Goal: Task Accomplishment & Management: Complete application form

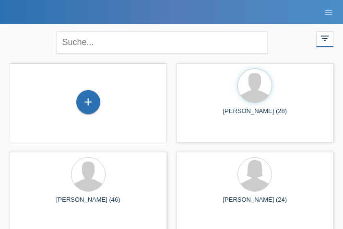
click at [189, 29] on div "close" at bounding box center [172, 41] width 240 height 35
click at [89, 96] on div "+" at bounding box center [88, 102] width 23 height 16
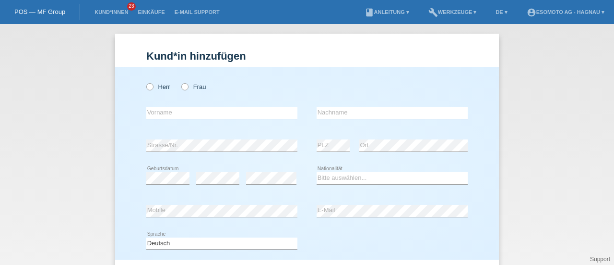
click at [145, 82] on icon at bounding box center [145, 82] width 0 height 0
click at [148, 86] on input "Herr" at bounding box center [149, 86] width 6 height 6
radio input "true"
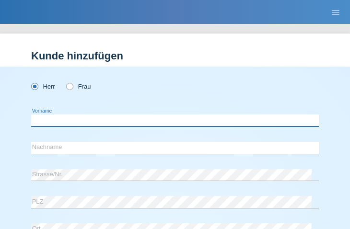
click at [69, 120] on input "text" at bounding box center [175, 121] width 288 height 12
type input "Ahmed"
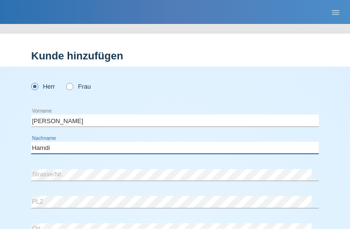
type input "Hamdi"
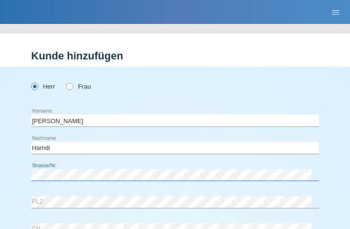
scroll to position [69, 0]
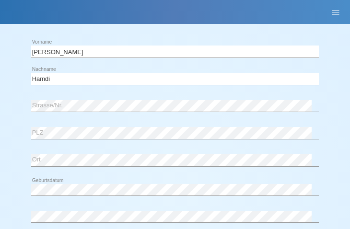
click at [91, 144] on div "error PLZ" at bounding box center [175, 133] width 288 height 25
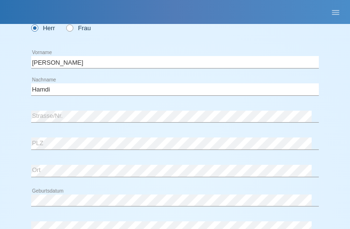
scroll to position [58, 0]
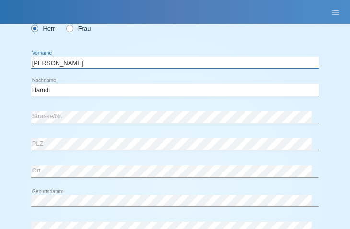
click at [40, 63] on input "[PERSON_NAME]" at bounding box center [175, 63] width 288 height 12
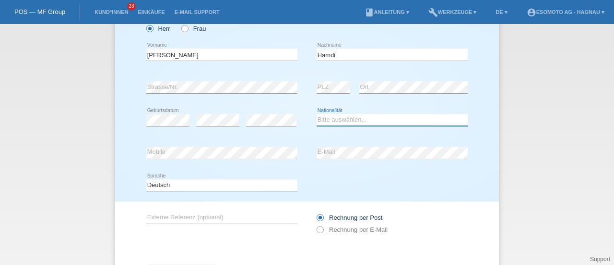
click at [323, 120] on select "Bitte auswählen... Schweiz Deutschland Liechtenstein Österreich ------------ Af…" at bounding box center [392, 120] width 151 height 12
click at [317, 114] on select "Bitte auswählen... Schweiz Deutschland Liechtenstein Österreich ------------ Af…" at bounding box center [392, 120] width 151 height 12
click at [328, 122] on select "Bitte auswählen... Schweiz Deutschland Liechtenstein Österreich ------------ Af…" at bounding box center [392, 120] width 151 height 12
select select "TN"
click at [317, 114] on select "Bitte auswählen... Schweiz Deutschland Liechtenstein Österreich ------------ Af…" at bounding box center [392, 120] width 151 height 12
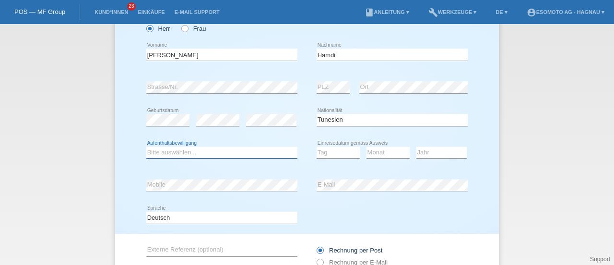
click at [219, 153] on select "Bitte auswählen... C B B - Flüchtlingsstatus Andere" at bounding box center [221, 152] width 151 height 12
select select "B"
click at [146, 146] on select "Bitte auswählen... C B B - Flüchtlingsstatus Andere" at bounding box center [221, 152] width 151 height 12
click at [328, 149] on select "Tag 01 02 03 04 05 06 07 08 09 10 11" at bounding box center [338, 152] width 43 height 12
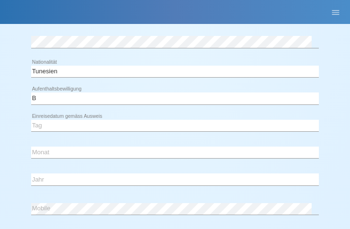
scroll to position [290, 0]
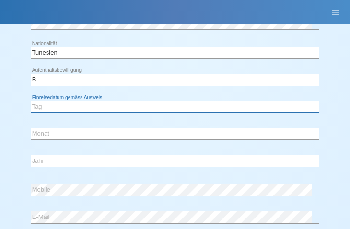
click at [67, 103] on select "Tag 01 02 03 04 05 06 07 08 09 10 11" at bounding box center [175, 107] width 288 height 12
select select "28"
click at [31, 101] on select "Tag 01 02 03 04 05 06 07 08 09 10 11" at bounding box center [175, 107] width 288 height 12
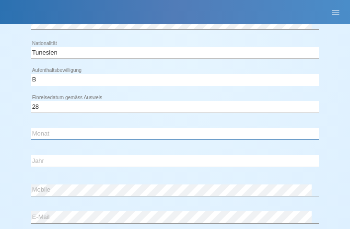
click at [42, 134] on select "Monat 01 02 03 04 05 06 07 08 09 10 11" at bounding box center [175, 134] width 288 height 12
select select "09"
click at [31, 128] on select "Monat 01 02 03 04 05 06 07 08 09 10 11" at bounding box center [175, 134] width 288 height 12
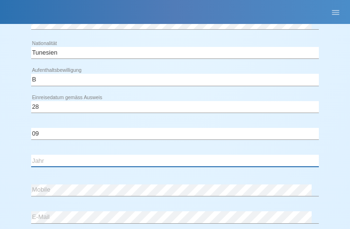
click at [58, 158] on select "Jahr 2025 2024 2023 2022 2021 2020 2019 2018 2017 2016 2015 2014 2013 2012 2011…" at bounding box center [175, 161] width 288 height 12
select select "2014"
click at [31, 155] on select "Jahr 2025 2024 2023 2022 2021 2020 2019 2018 2017 2016 2015 2014 2013 2012 2011…" at bounding box center [175, 161] width 288 height 12
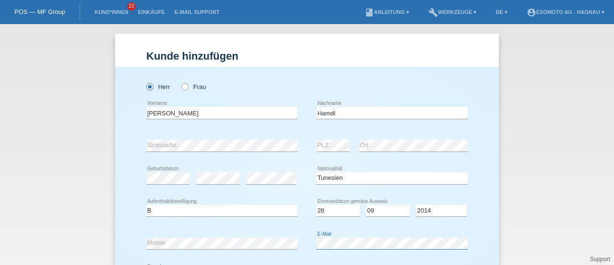
scroll to position [136, 0]
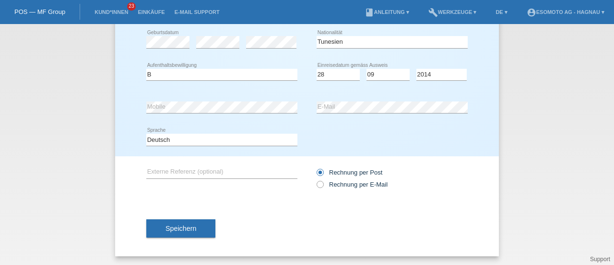
click at [179, 226] on span "Speichern" at bounding box center [181, 228] width 31 height 8
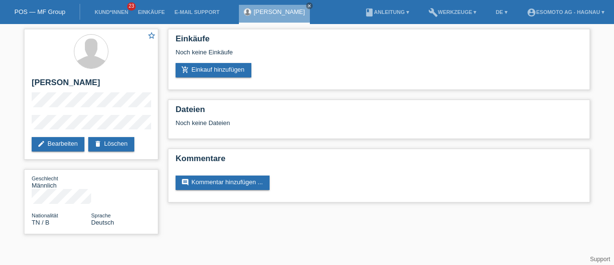
click at [197, 70] on link "add_shopping_cart Einkauf hinzufügen" at bounding box center [214, 70] width 76 height 14
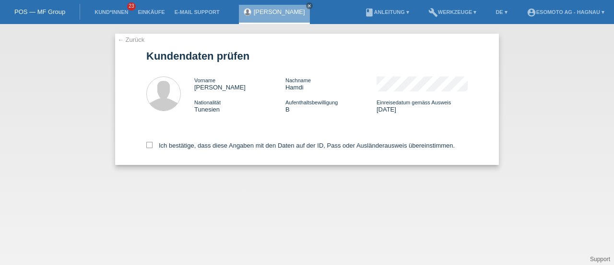
click at [151, 145] on icon at bounding box center [149, 145] width 6 height 6
click at [151, 145] on input "Ich bestätige, dass diese Angaben mit den Daten auf der ID, Pass oder Ausländer…" at bounding box center [149, 145] width 6 height 6
checkbox input "true"
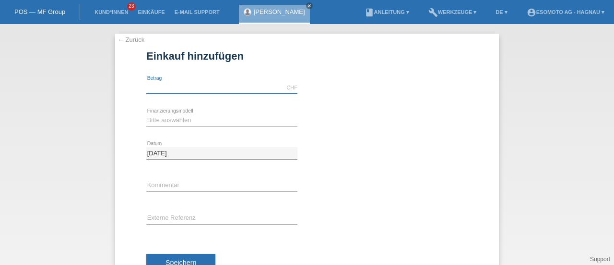
click at [174, 91] on input "text" at bounding box center [221, 88] width 151 height 12
type input "7600.00"
click at [179, 117] on select "Bitte auswählen Fixe Raten Kauf auf Rechnung mit Teilzahlungsoption" at bounding box center [221, 120] width 151 height 12
select select "69"
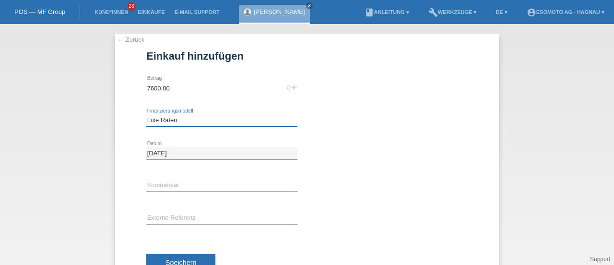
click at [146, 114] on select "Bitte auswählen Fixe Raten Kauf auf Rechnung mit Teilzahlungsoption" at bounding box center [221, 120] width 151 height 12
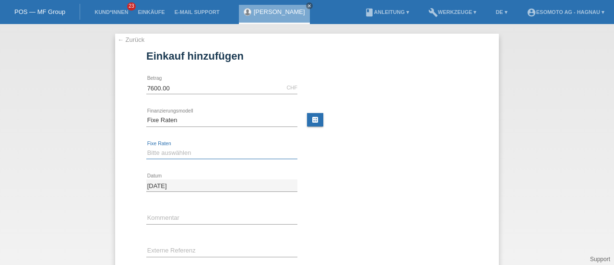
click at [161, 156] on select "Bitte auswählen 12 Raten 24 Raten 36 Raten 48 Raten" at bounding box center [221, 153] width 151 height 12
select select "140"
click at [146, 147] on select "Bitte auswählen 12 Raten 24 Raten 36 Raten 48 Raten" at bounding box center [221, 153] width 151 height 12
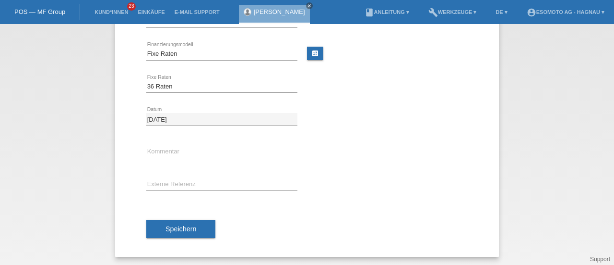
click at [171, 231] on button "Speichern" at bounding box center [180, 228] width 69 height 18
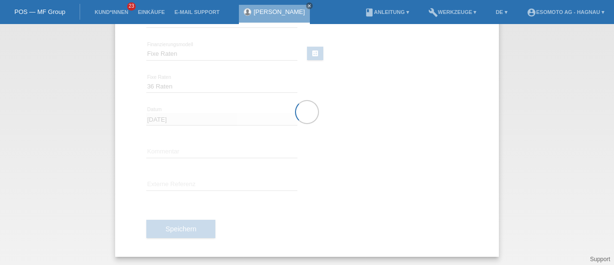
scroll to position [0, 0]
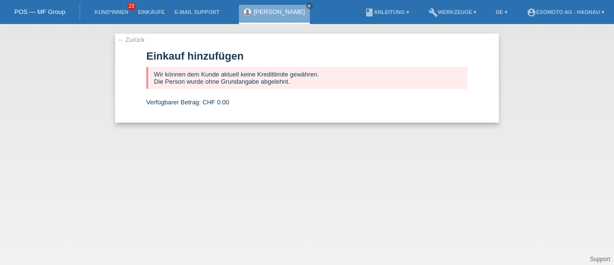
click at [131, 38] on link "← Zurück" at bounding box center [131, 39] width 27 height 7
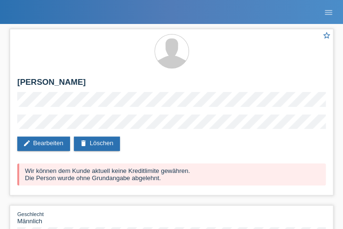
click at [215, 24] on div "star_border [PERSON_NAME] edit Bearbeiten delete Löschen Wir können dem Kunde a…" at bounding box center [172, 164] width 334 height 280
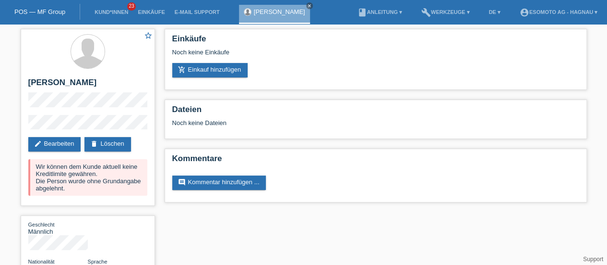
click at [35, 14] on link "POS — MF Group" at bounding box center [39, 11] width 51 height 7
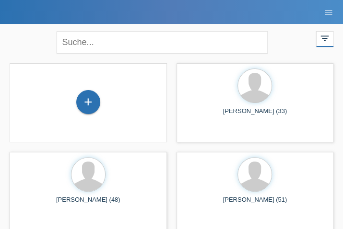
click at [89, 107] on div "+" at bounding box center [88, 102] width 24 height 24
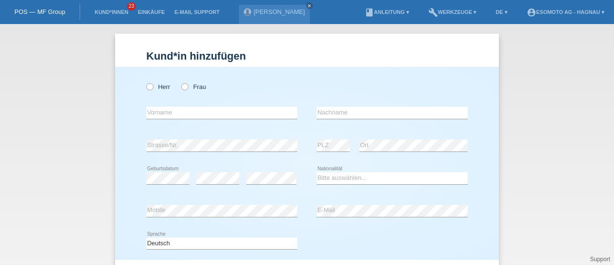
click at [307, 5] on icon "close" at bounding box center [309, 5] width 5 height 5
drag, startPoint x: 298, startPoint y: 5, endPoint x: 264, endPoint y: 15, distance: 34.9
click at [145, 82] on icon at bounding box center [145, 82] width 0 height 0
click at [147, 87] on input "Herr" at bounding box center [149, 86] width 6 height 6
radio input "true"
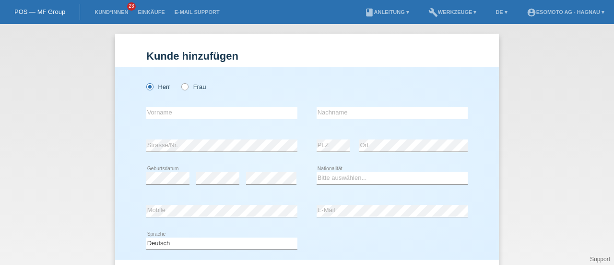
click at [41, 11] on link "POS — MF Group" at bounding box center [39, 11] width 51 height 7
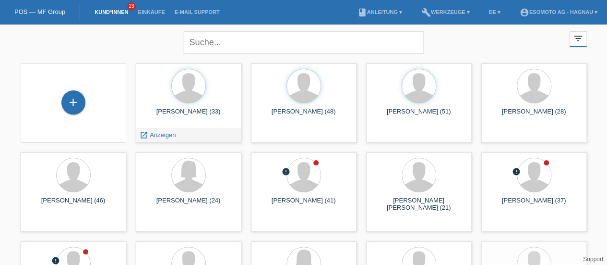
click at [180, 112] on div "Ahmed Hamdi (33)" at bounding box center [189, 115] width 90 height 15
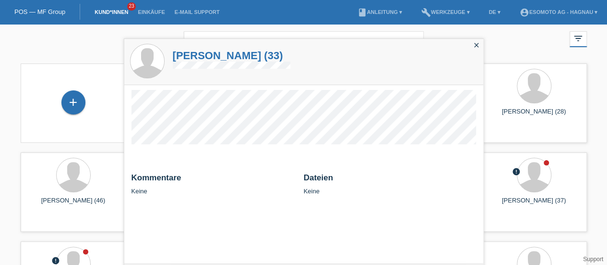
click at [212, 56] on h1 "Ahmed Hamdi (33)" at bounding box center [232, 55] width 118 height 12
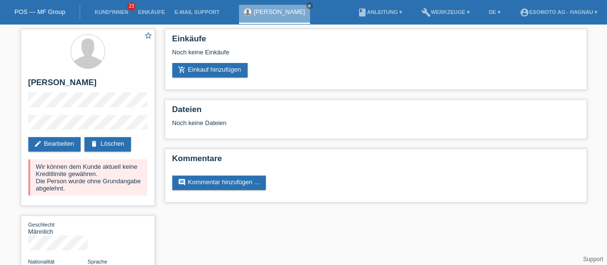
click at [114, 143] on link "delete Löschen" at bounding box center [107, 144] width 46 height 14
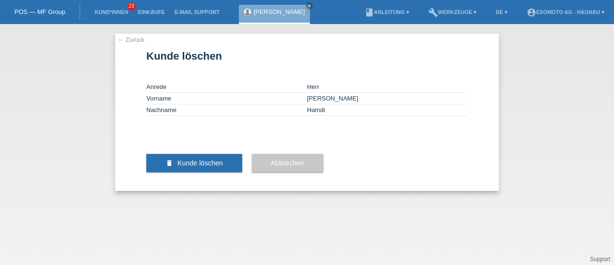
click at [204, 167] on span "Kunde löschen" at bounding box center [201, 163] width 46 height 8
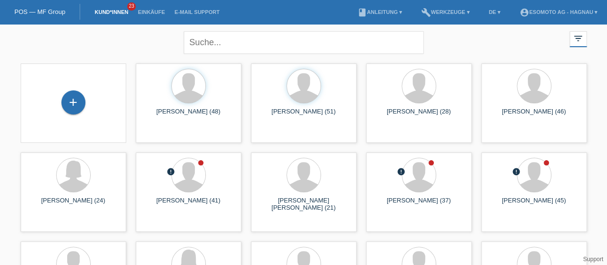
click at [73, 103] on div "+" at bounding box center [73, 102] width 23 height 16
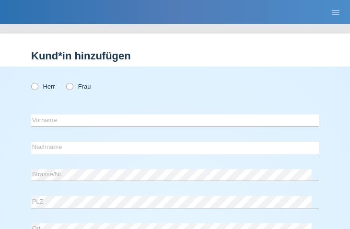
click at [51, 96] on div "Herr Frau" at bounding box center [175, 87] width 288 height 20
click at [30, 82] on icon at bounding box center [30, 82] width 0 height 0
click at [34, 87] on input "Herr" at bounding box center [34, 86] width 6 height 6
radio input "true"
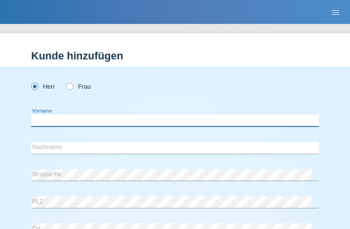
click at [79, 123] on input "text" at bounding box center [175, 121] width 288 height 12
type input "Kerem"
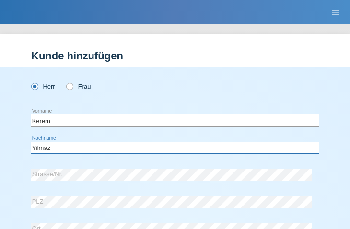
type input "Yilmaz"
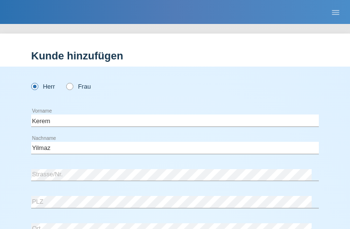
click at [48, 160] on div "Yilmaz error Nachname" at bounding box center [175, 148] width 288 height 25
click at [221, 135] on div "Kerem error Vorname Yilmaz error Nachname" at bounding box center [175, 135] width 288 height 54
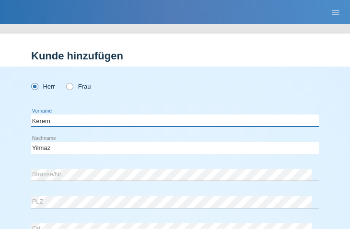
click at [92, 119] on input "Kerem" at bounding box center [175, 121] width 288 height 12
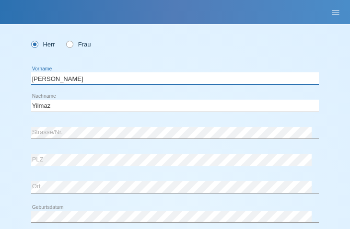
scroll to position [44, 0]
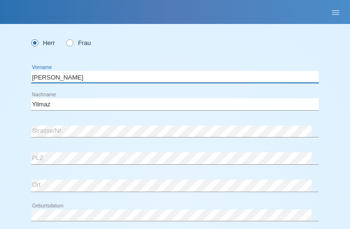
type input "[PERSON_NAME]"
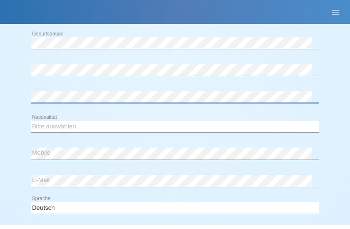
scroll to position [217, 0]
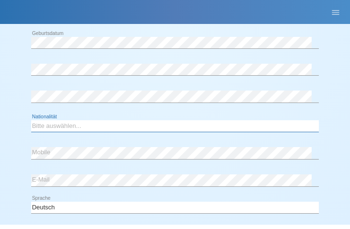
click at [84, 126] on select "Bitte auswählen... Schweiz Deutschland Liechtenstein Österreich ------------ Af…" at bounding box center [175, 126] width 288 height 12
select select "CH"
click at [31, 120] on select "Bitte auswählen... Schweiz Deutschland Liechtenstein Österreich ------------ Af…" at bounding box center [175, 126] width 288 height 12
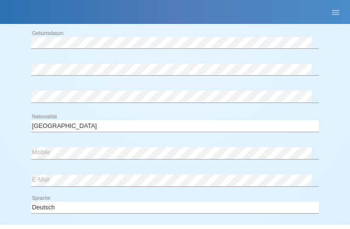
click at [156, 164] on div "error Mobile" at bounding box center [175, 153] width 288 height 25
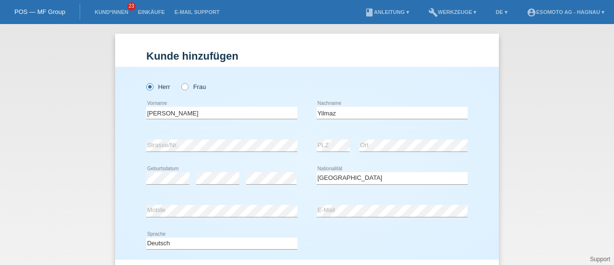
scroll to position [104, 0]
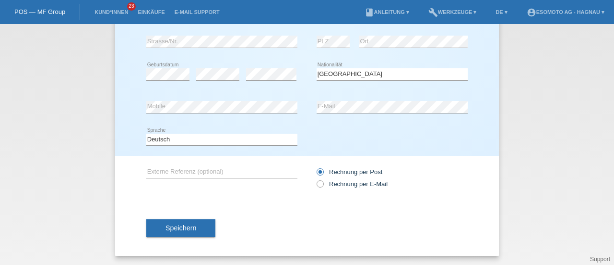
click at [174, 229] on span "Speichern" at bounding box center [181, 228] width 31 height 8
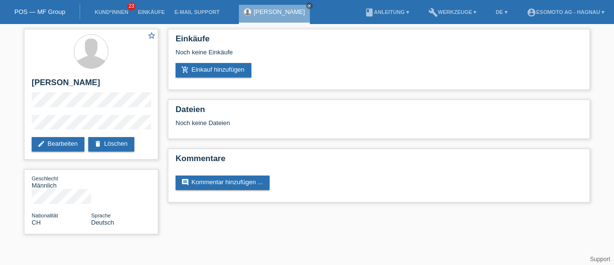
click at [226, 70] on link "add_shopping_cart Einkauf hinzufügen" at bounding box center [214, 70] width 76 height 14
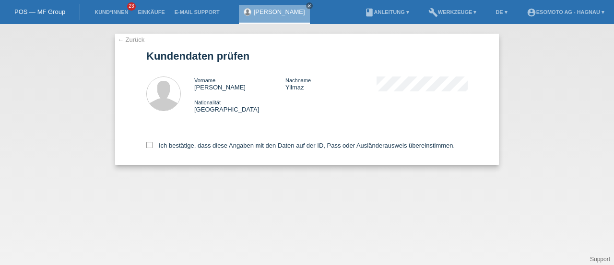
click at [145, 146] on div "← Zurück Kundendaten prüfen Vorname [PERSON_NAME] Nachname [PERSON_NAME] Nation…" at bounding box center [307, 99] width 384 height 131
click at [149, 145] on icon at bounding box center [149, 145] width 6 height 6
click at [149, 145] on input "Ich bestätige, dass diese Angaben mit den Daten auf der ID, Pass oder Ausländer…" at bounding box center [149, 145] width 6 height 6
checkbox input "true"
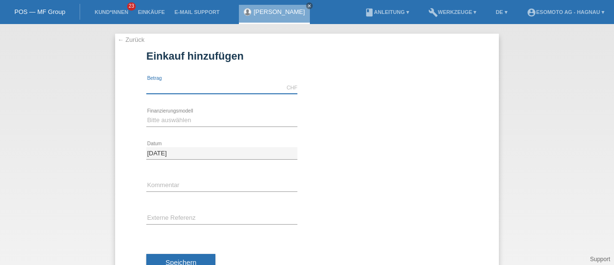
click at [162, 88] on input "text" at bounding box center [221, 88] width 151 height 12
type input "7600.00"
click at [172, 119] on select "Bitte auswählen Fixe Raten Kauf auf Rechnung mit Teilzahlungsoption" at bounding box center [221, 120] width 151 height 12
select select "69"
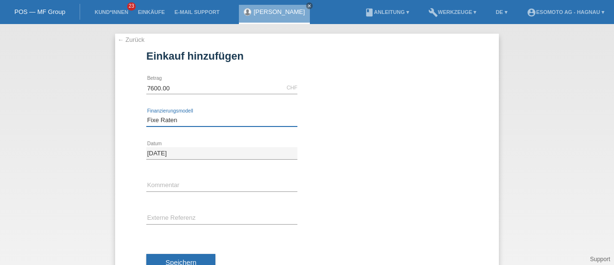
click at [146, 114] on select "Bitte auswählen Fixe Raten Kauf auf Rechnung mit Teilzahlungsoption" at bounding box center [221, 120] width 151 height 12
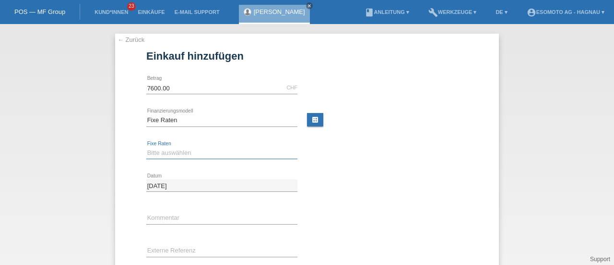
click at [162, 155] on select "Bitte auswählen 12 Raten 24 Raten 36 Raten 48 Raten" at bounding box center [221, 153] width 151 height 12
select select "140"
click at [146, 147] on select "Bitte auswählen 12 Raten 24 Raten 36 Raten 48 Raten" at bounding box center [221, 153] width 151 height 12
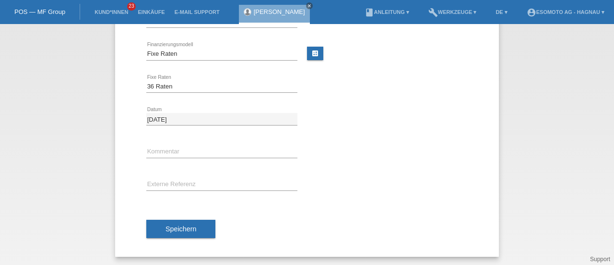
click at [180, 225] on span "Speichern" at bounding box center [181, 229] width 31 height 8
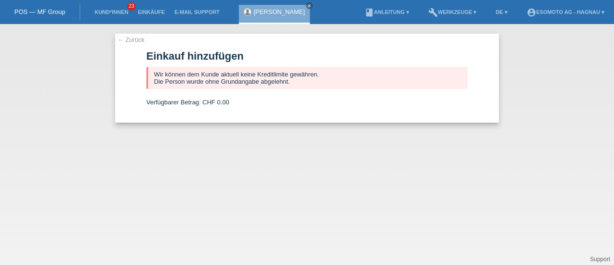
scroll to position [0, 0]
click at [131, 40] on link "← Zurück" at bounding box center [131, 39] width 27 height 7
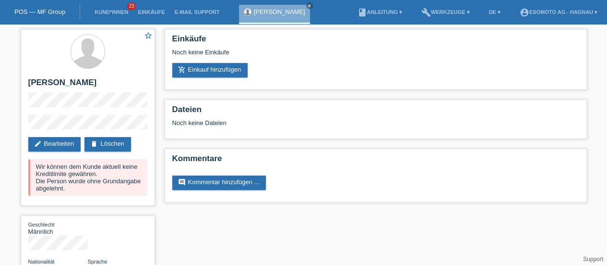
click at [112, 142] on link "delete Löschen" at bounding box center [107, 144] width 46 height 14
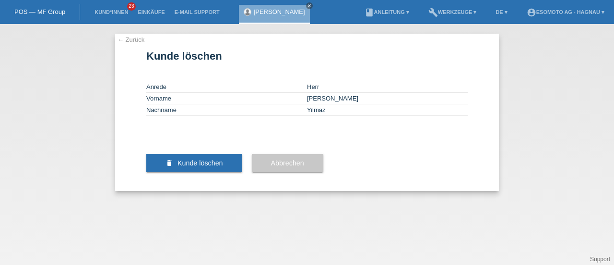
click at [204, 167] on span "Kunde löschen" at bounding box center [201, 163] width 46 height 8
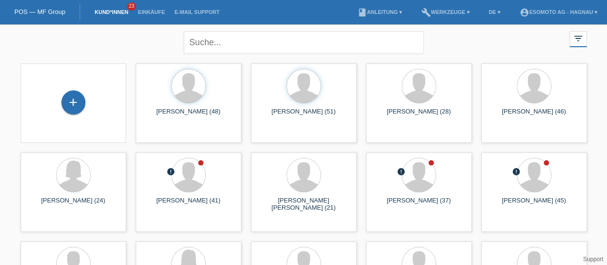
click at [73, 103] on div "+" at bounding box center [73, 102] width 24 height 24
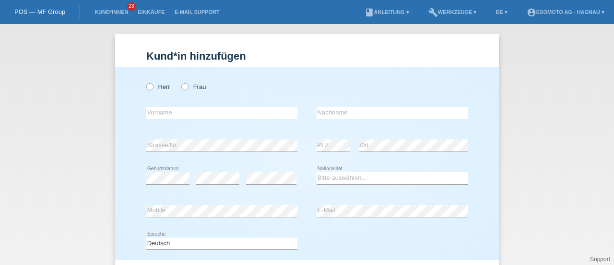
click at [145, 82] on icon at bounding box center [145, 82] width 0 height 0
click at [146, 87] on input "Herr" at bounding box center [149, 86] width 6 height 6
radio input "true"
click at [229, 112] on input "text" at bounding box center [221, 113] width 151 height 12
type input "Kevin"
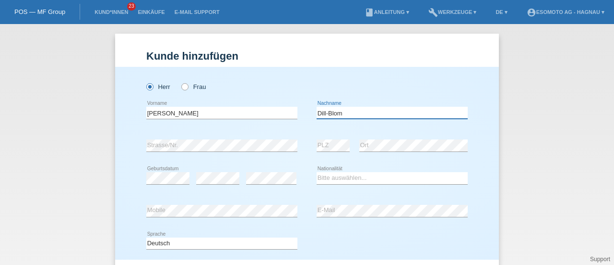
type input "Dill-Blom"
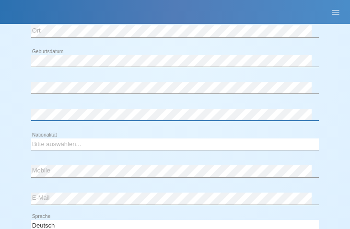
scroll to position [199, 0]
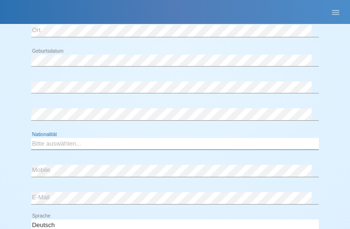
click at [48, 141] on select "Bitte auswählen... Schweiz Deutschland Liechtenstein Österreich ------------ Af…" at bounding box center [175, 144] width 288 height 12
select select "CH"
click at [31, 138] on select "Bitte auswählen... Schweiz Deutschland Liechtenstein Österreich ------------ Af…" at bounding box center [175, 144] width 288 height 12
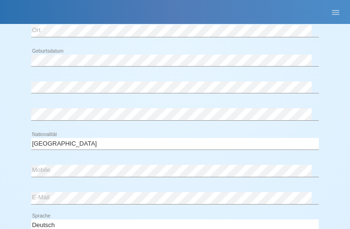
click at [84, 191] on div "error E-Mail" at bounding box center [175, 198] width 288 height 25
click at [149, 179] on div "error Mobile" at bounding box center [175, 171] width 288 height 25
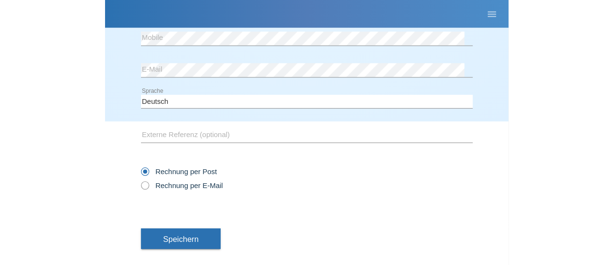
scroll to position [349, 0]
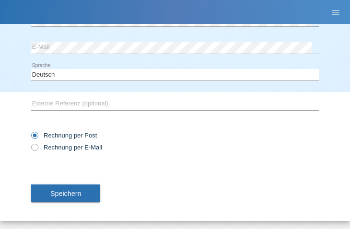
click at [79, 191] on span "Speichern" at bounding box center [65, 194] width 31 height 8
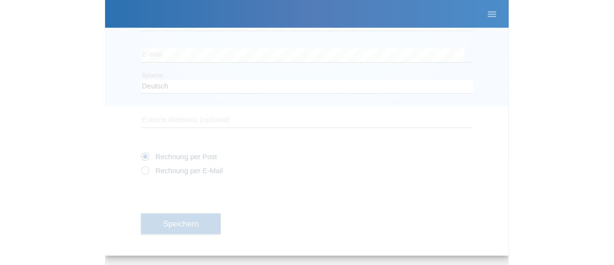
scroll to position [104, 0]
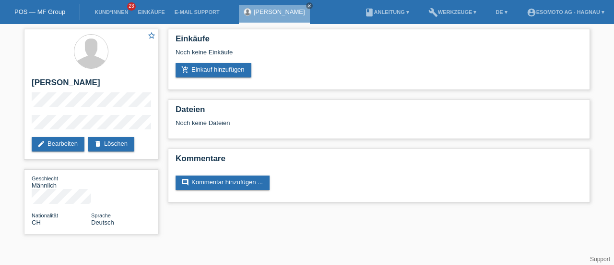
click at [238, 68] on link "add_shopping_cart Einkauf hinzufügen" at bounding box center [214, 70] width 76 height 14
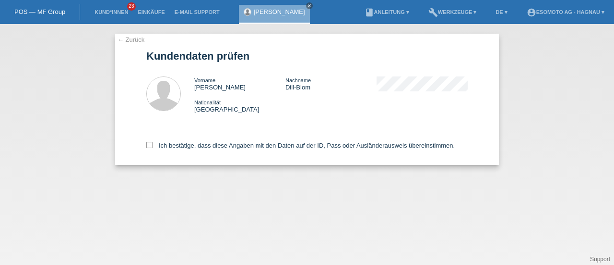
click at [150, 144] on icon at bounding box center [149, 145] width 6 height 6
click at [150, 144] on input "Ich bestätige, dass diese Angaben mit den Daten auf der ID, Pass oder Ausländer…" at bounding box center [149, 145] width 6 height 6
checkbox input "true"
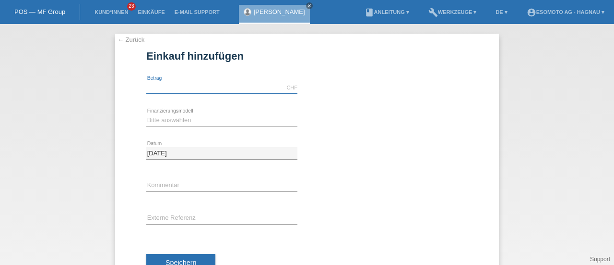
click at [165, 88] on input "text" at bounding box center [221, 88] width 151 height 12
type input "7600.00"
click at [165, 115] on select "Bitte auswählen Fixe Raten Kauf auf Rechnung mit Teilzahlungsoption" at bounding box center [221, 120] width 151 height 12
select select "69"
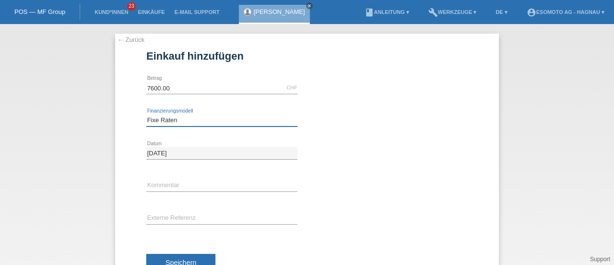
click at [146, 114] on select "Bitte auswählen Fixe Raten Kauf auf Rechnung mit Teilzahlungsoption" at bounding box center [221, 120] width 151 height 12
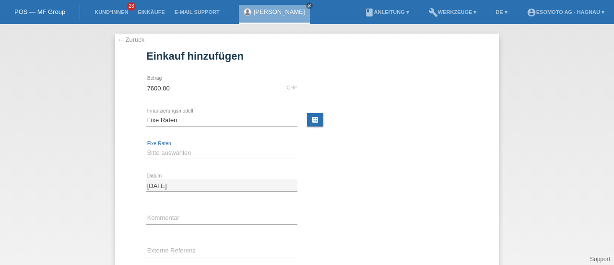
click at [163, 152] on select "Bitte auswählen 12 Raten 24 Raten 36 Raten 48 Raten" at bounding box center [221, 153] width 151 height 12
select select "140"
click at [146, 147] on select "Bitte auswählen 12 Raten 24 Raten 36 Raten 48 Raten" at bounding box center [221, 153] width 151 height 12
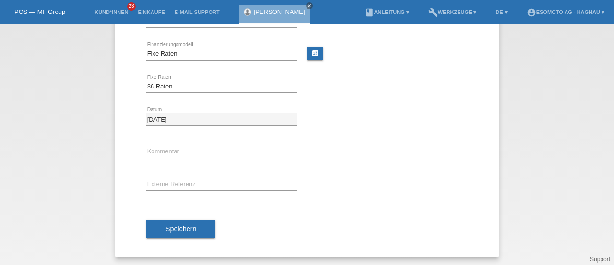
click at [172, 226] on span "Speichern" at bounding box center [181, 229] width 31 height 8
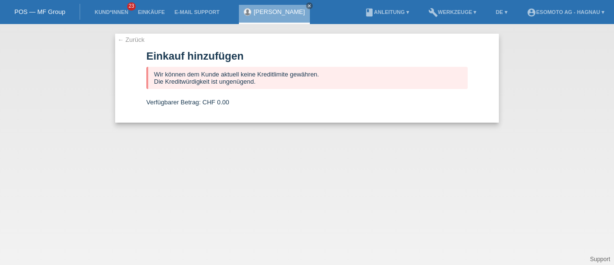
scroll to position [0, 0]
click at [127, 38] on link "← Zurück" at bounding box center [131, 39] width 27 height 7
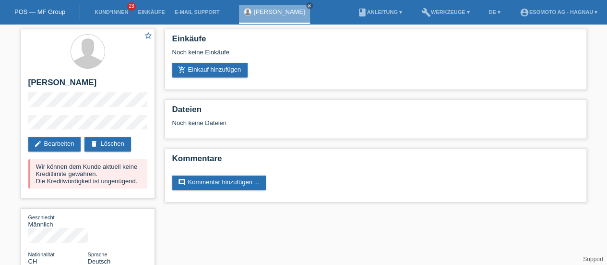
click at [105, 143] on link "delete Löschen" at bounding box center [107, 144] width 46 height 14
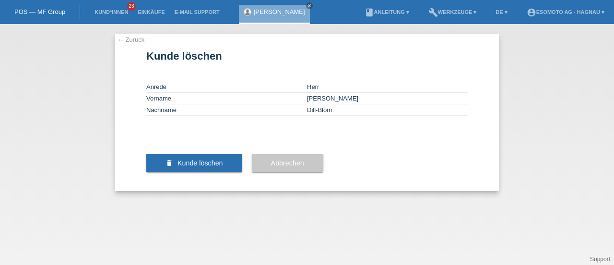
click at [189, 167] on span "Kunde löschen" at bounding box center [201, 163] width 46 height 8
